Goal: Task Accomplishment & Management: Manage account settings

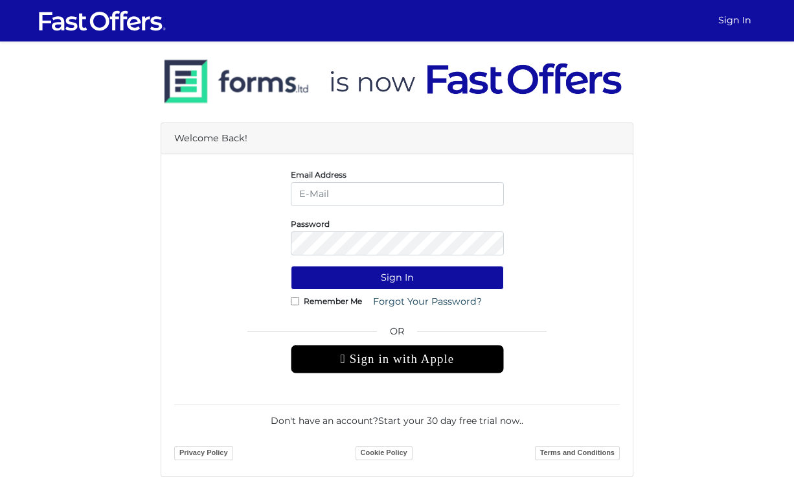
click at [349, 203] on input "email" at bounding box center [397, 194] width 213 height 24
click at [315, 192] on input "email" at bounding box center [397, 194] width 213 height 24
paste input "[EMAIL_ADDRESS][DOMAIN_NAME]"
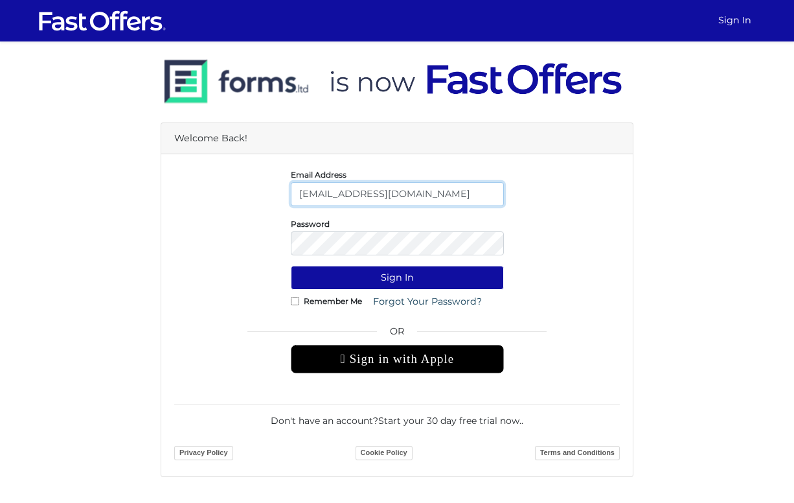
type input "[EMAIL_ADDRESS][DOMAIN_NAME]"
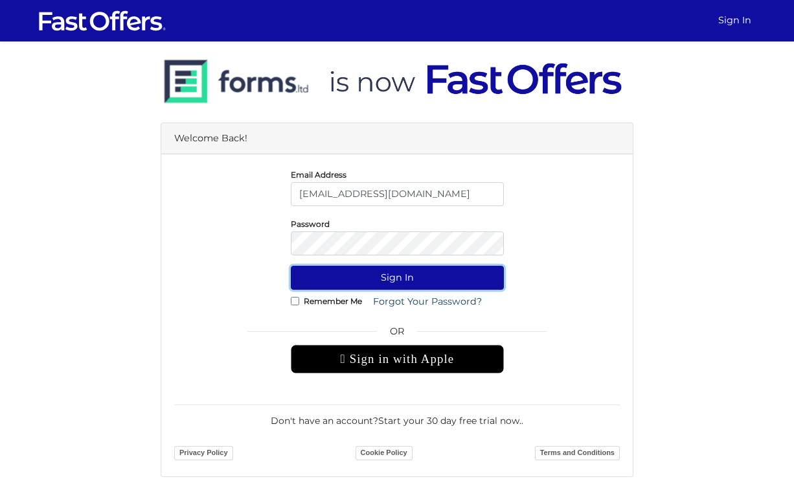
click at [383, 280] on button "Sign In" at bounding box center [397, 278] width 213 height 24
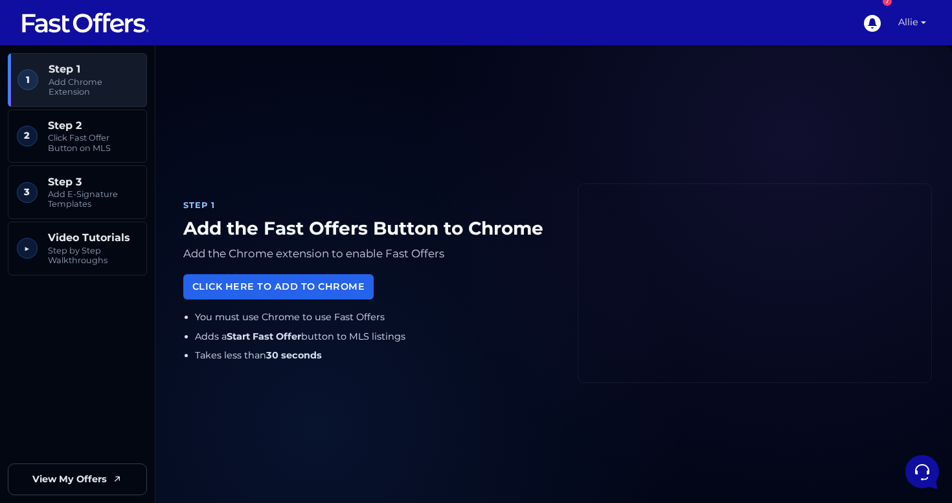
click at [794, 23] on link "Allie" at bounding box center [912, 22] width 38 height 45
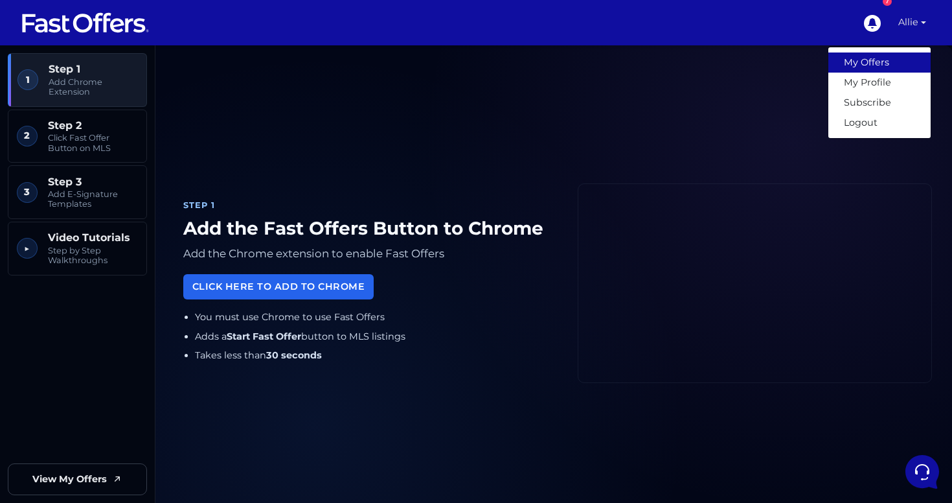
click at [794, 62] on link "My Offers" at bounding box center [880, 62] width 102 height 20
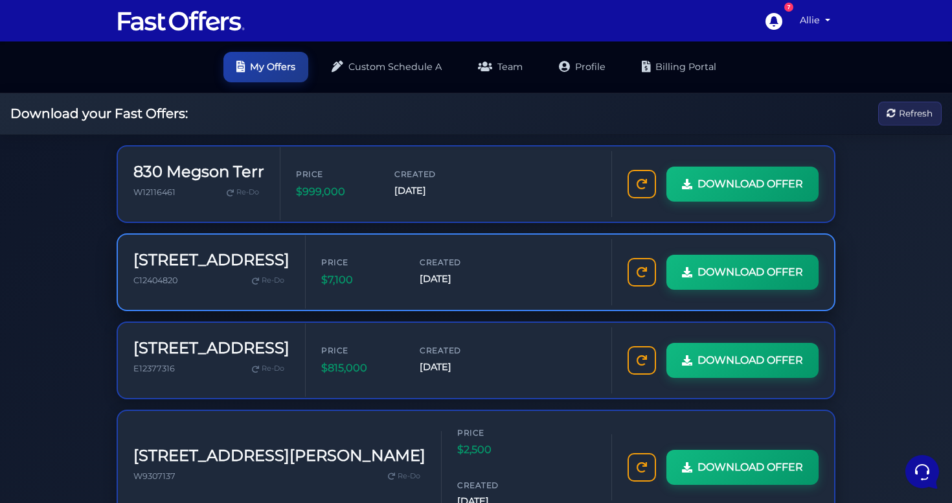
click at [176, 268] on h3 "131 Pears Ave" at bounding box center [211, 260] width 156 height 19
click at [205, 262] on h3 "131 Pears Ave" at bounding box center [211, 260] width 156 height 19
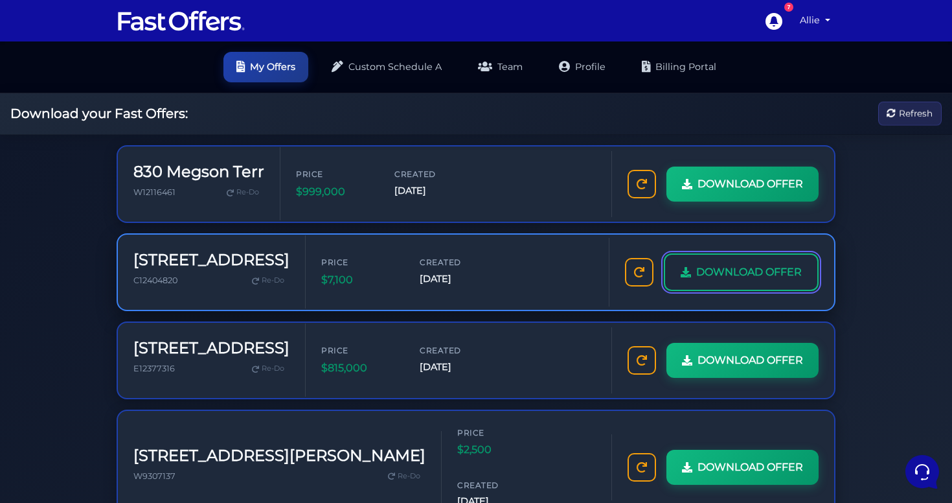
click at [712, 268] on span "DOWNLOAD OFFER" at bounding box center [749, 272] width 106 height 17
